Goal: Task Accomplishment & Management: Use online tool/utility

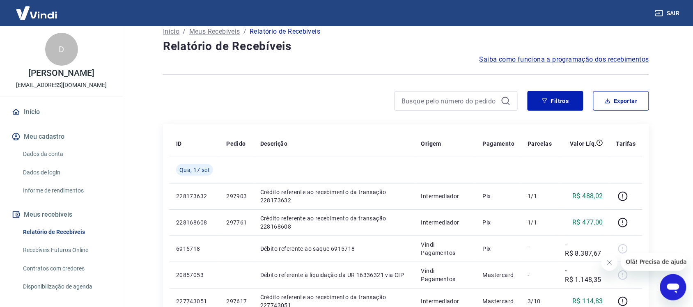
scroll to position [120, 0]
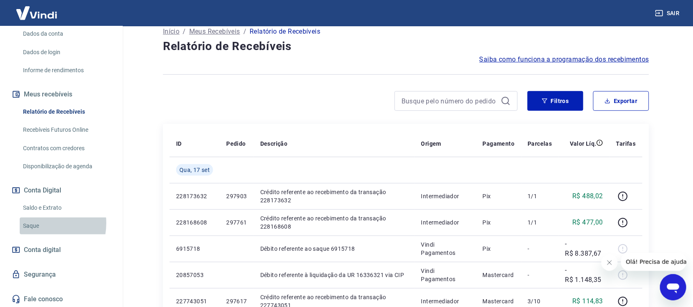
click at [37, 223] on link "Saque" at bounding box center [66, 226] width 93 height 17
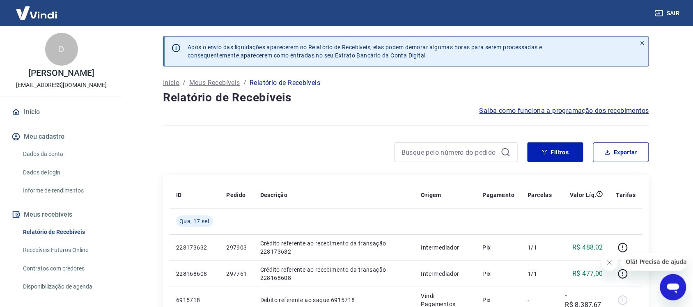
scroll to position [120, 0]
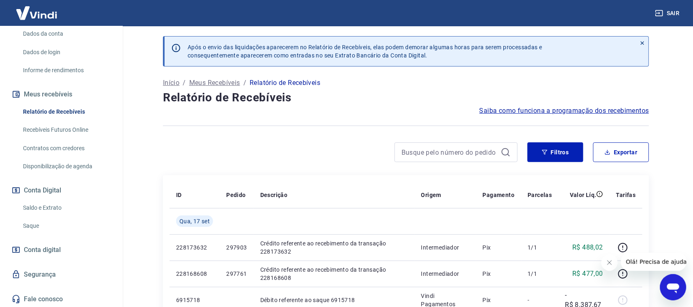
click at [38, 224] on link "Saque" at bounding box center [66, 226] width 93 height 17
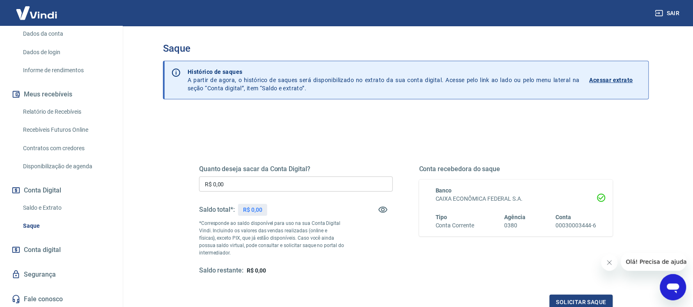
click at [46, 108] on link "Relatório de Recebíveis" at bounding box center [66, 111] width 93 height 17
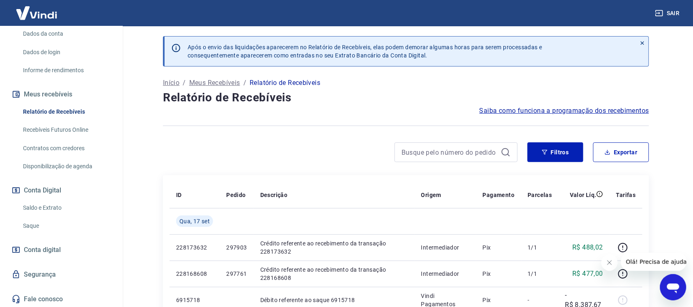
click at [31, 225] on link "Saque" at bounding box center [66, 226] width 93 height 17
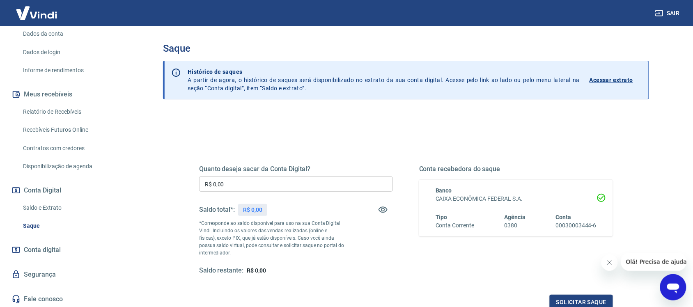
click at [242, 185] on input "R$ 0,00" at bounding box center [296, 184] width 194 height 15
click at [244, 186] on input "R$ 0,00" at bounding box center [296, 184] width 194 height 15
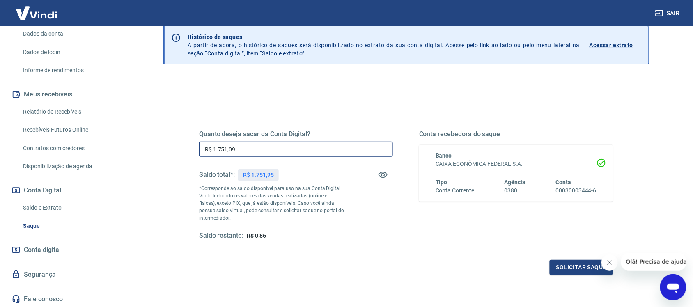
scroll to position [99, 0]
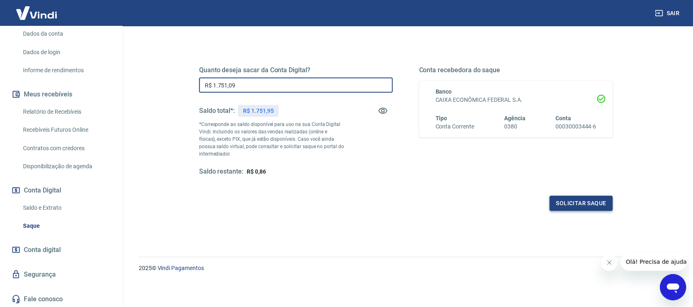
type input "R$ 1.751,09"
click at [604, 208] on button "Solicitar saque" at bounding box center [581, 203] width 63 height 15
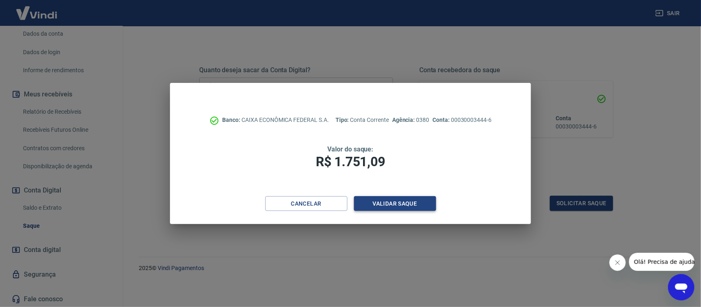
click at [395, 209] on button "Validar saque" at bounding box center [395, 203] width 82 height 15
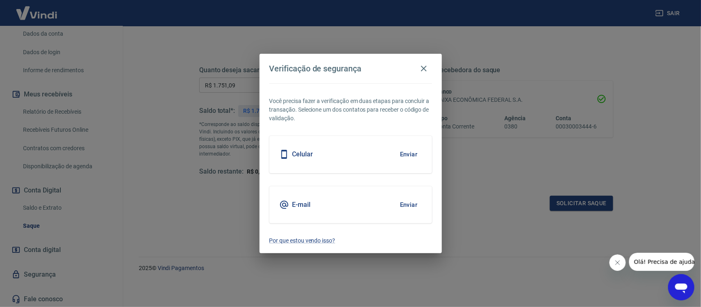
click at [411, 153] on button "Enviar" at bounding box center [408, 154] width 27 height 17
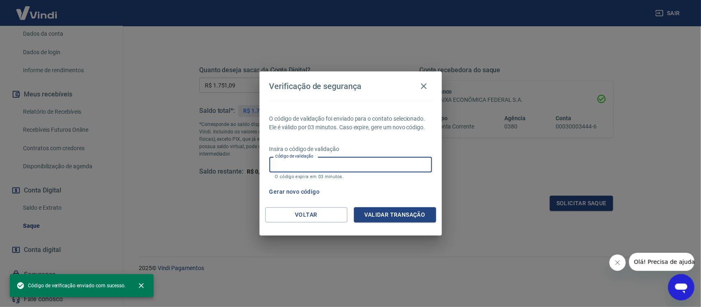
click at [349, 161] on input "Código de validação" at bounding box center [350, 164] width 163 height 15
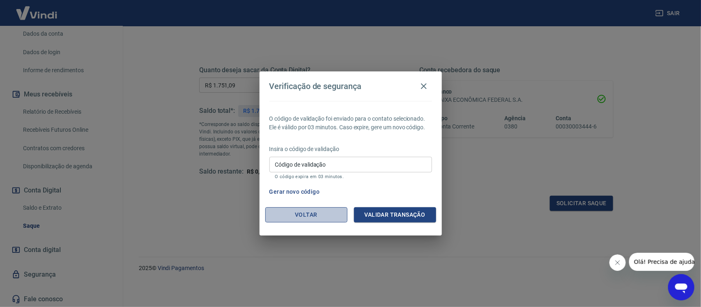
click at [321, 214] on button "Voltar" at bounding box center [306, 214] width 82 height 15
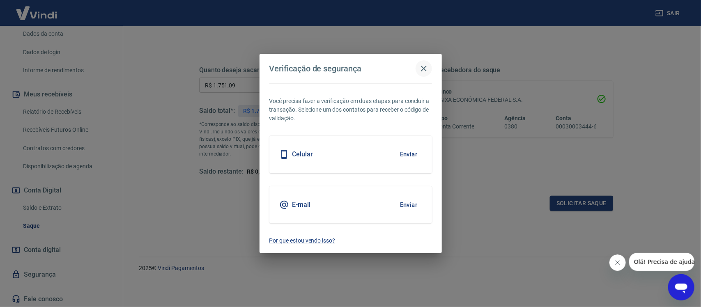
click at [423, 68] on icon "button" at bounding box center [424, 69] width 10 height 10
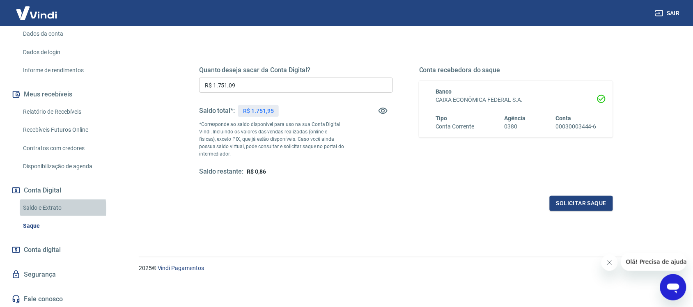
click at [34, 208] on link "Saldo e Extrato" at bounding box center [66, 208] width 93 height 17
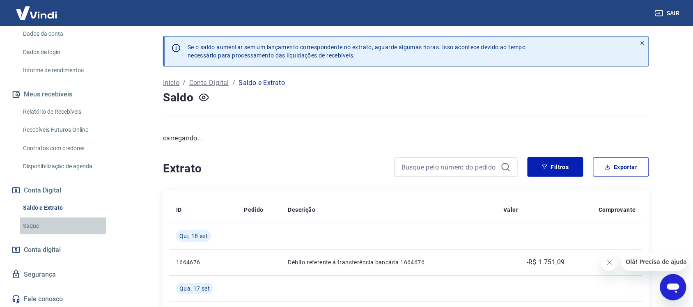
click at [34, 224] on link "Saque" at bounding box center [66, 226] width 93 height 17
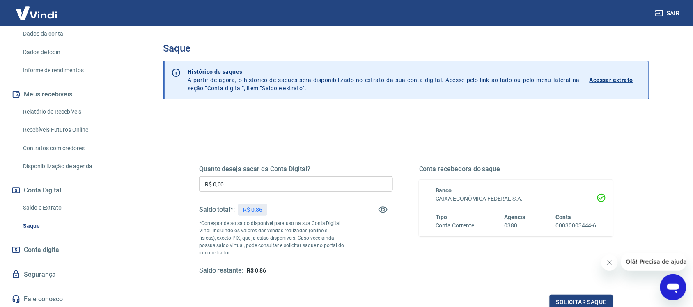
click at [49, 204] on link "Saldo e Extrato" at bounding box center [66, 208] width 93 height 17
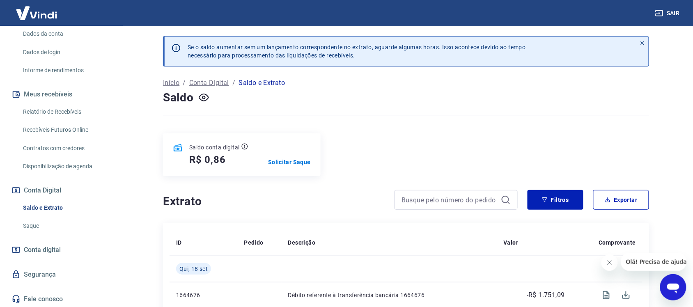
click at [31, 224] on link "Saque" at bounding box center [66, 226] width 93 height 17
